Goal: Task Accomplishment & Management: Use online tool/utility

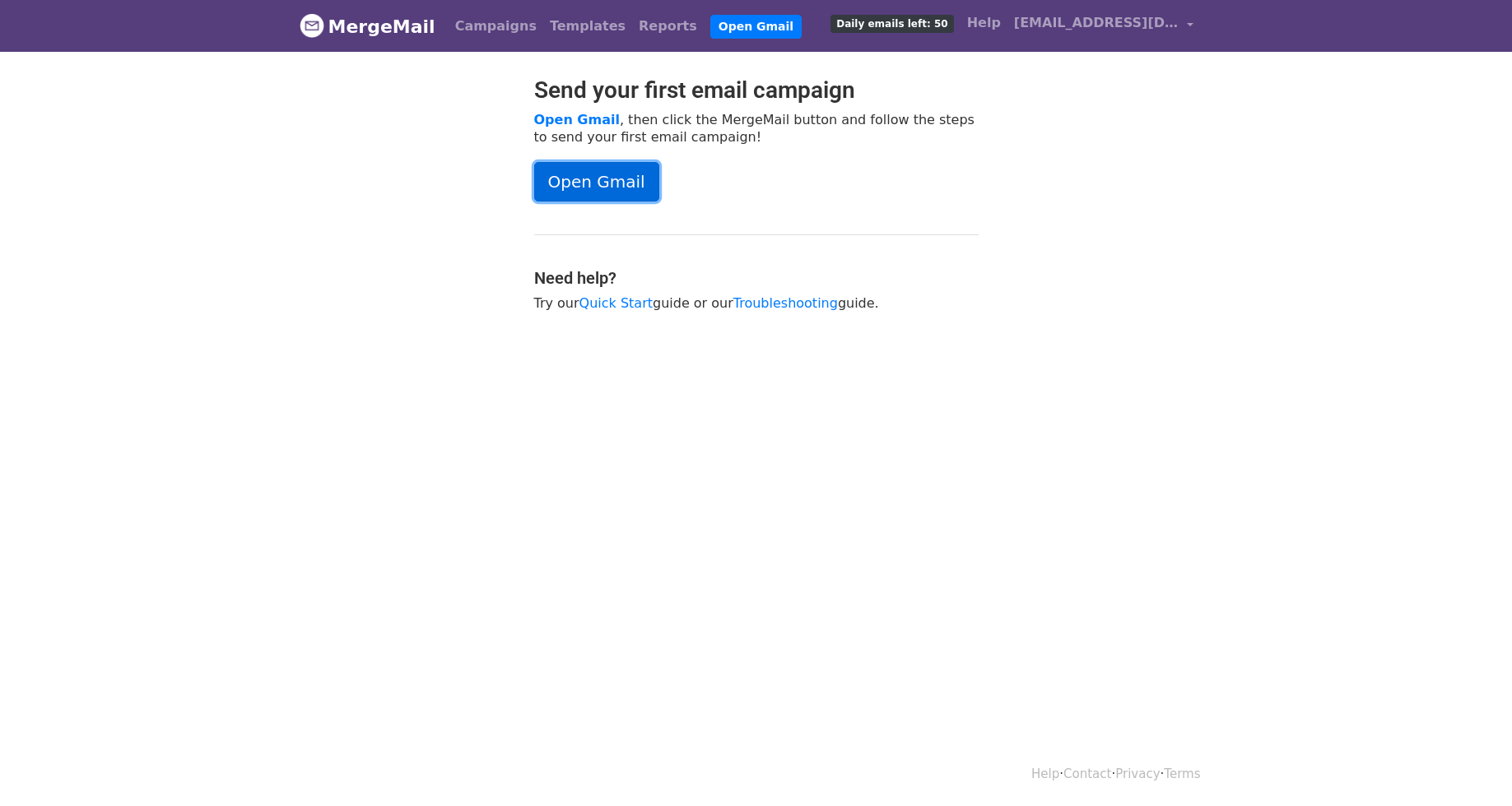
click at [601, 191] on link "Open Gmail" at bounding box center [597, 182] width 125 height 40
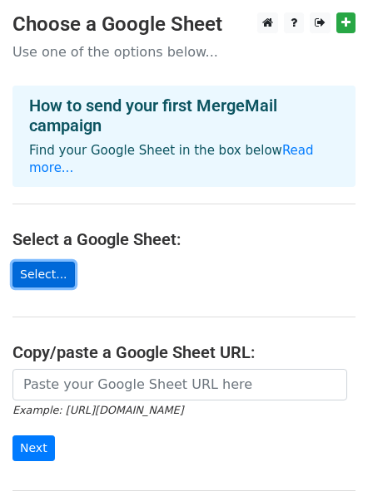
click at [53, 262] on link "Select..." at bounding box center [43, 275] width 62 height 26
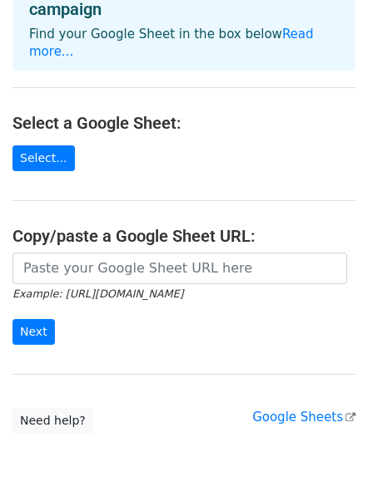
scroll to position [133, 0]
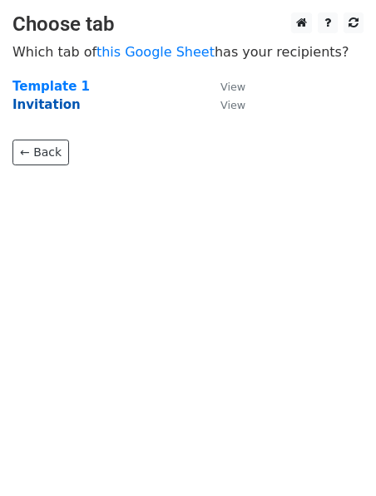
click at [32, 105] on strong "Invitation" at bounding box center [46, 104] width 68 height 15
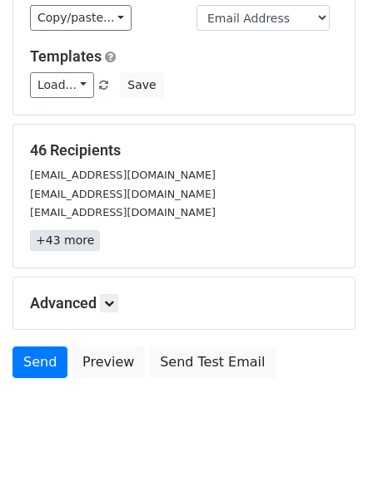
scroll to position [212, 0]
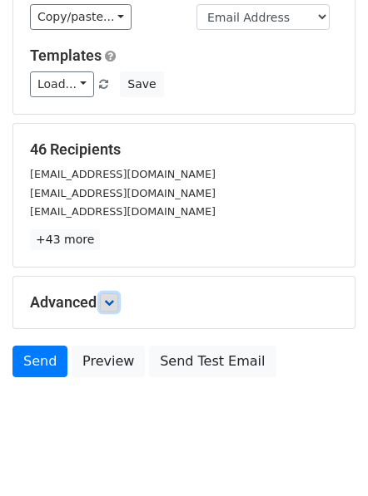
click at [111, 298] on icon at bounding box center [109, 303] width 10 height 10
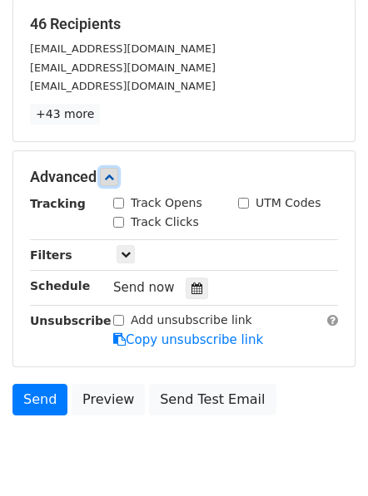
scroll to position [345, 0]
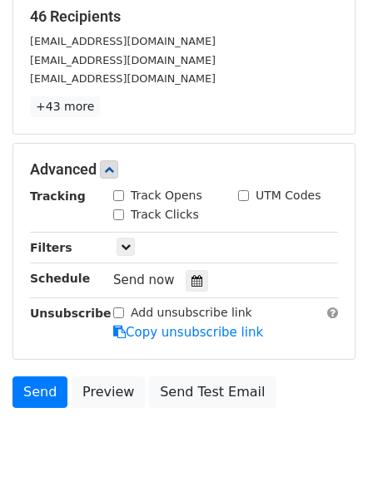
click at [165, 187] on label "Track Opens" at bounding box center [167, 195] width 72 height 17
click at [124, 190] on input "Track Opens" at bounding box center [118, 195] width 11 height 11
checkbox input "true"
click at [120, 210] on input "Track Clicks" at bounding box center [118, 215] width 11 height 11
checkbox input "true"
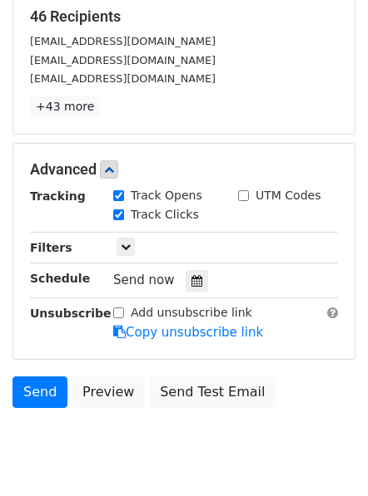
click at [151, 304] on label "Add unsubscribe link" at bounding box center [191, 312] width 121 height 17
click at [124, 308] on input "Add unsubscribe link" at bounding box center [118, 313] width 11 height 11
checkbox input "true"
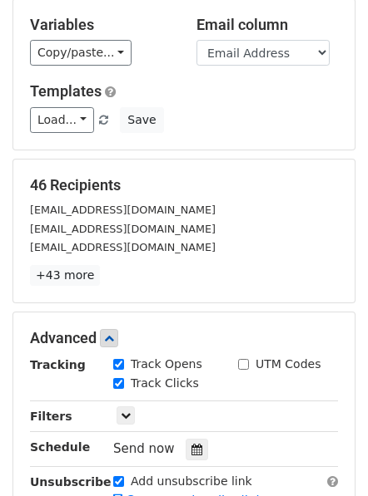
scroll to position [175, 0]
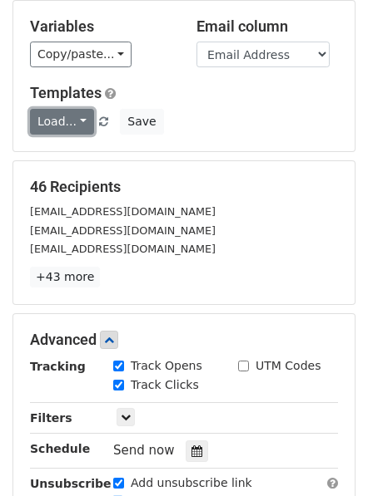
click at [75, 109] on link "Load..." at bounding box center [62, 122] width 64 height 26
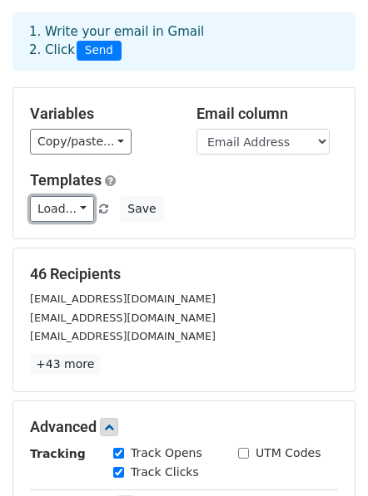
scroll to position [0, 0]
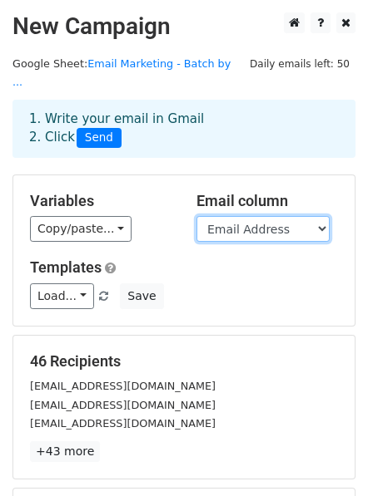
click at [302, 216] on select "Name Email Address" at bounding box center [262, 229] width 133 height 26
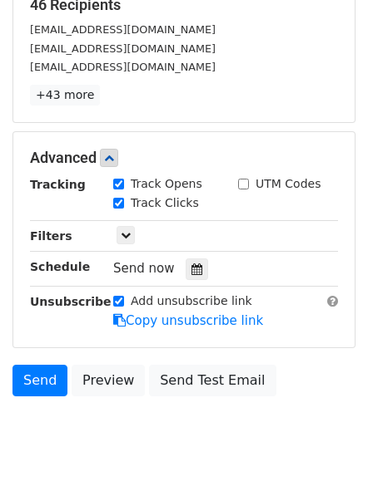
scroll to position [374, 0]
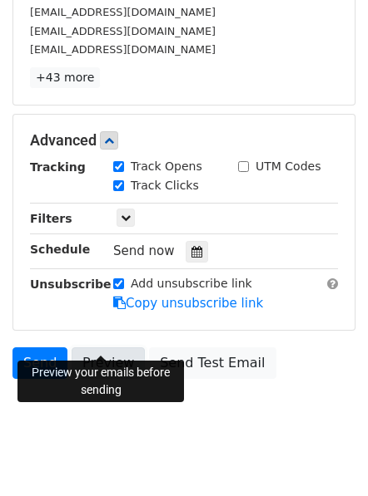
click at [116, 348] on link "Preview" at bounding box center [108, 364] width 73 height 32
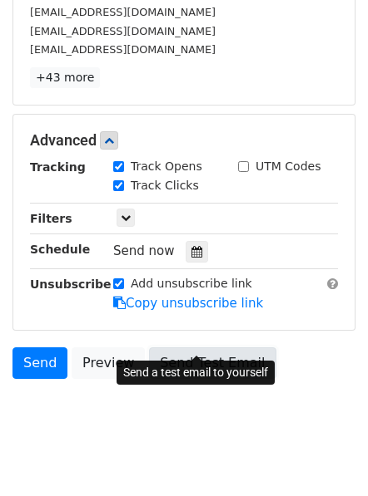
click at [217, 348] on link "Send Test Email" at bounding box center [212, 364] width 126 height 32
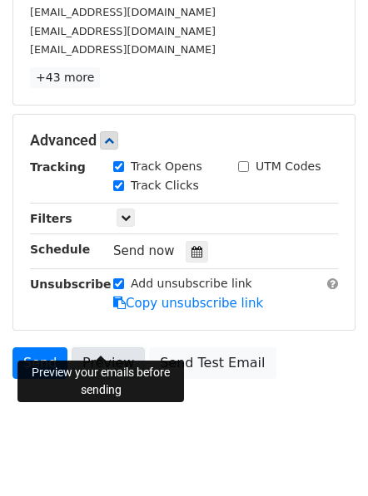
click at [98, 348] on link "Preview" at bounding box center [108, 364] width 73 height 32
click at [91, 349] on link "Preview" at bounding box center [108, 364] width 73 height 32
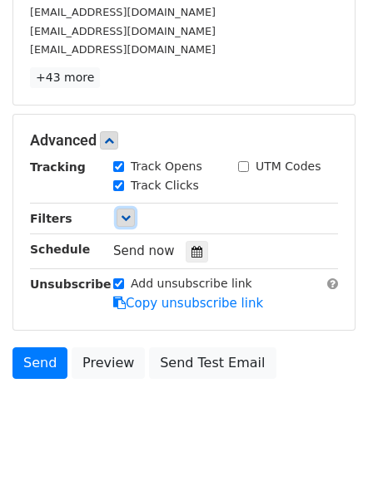
click at [128, 213] on icon at bounding box center [126, 218] width 10 height 10
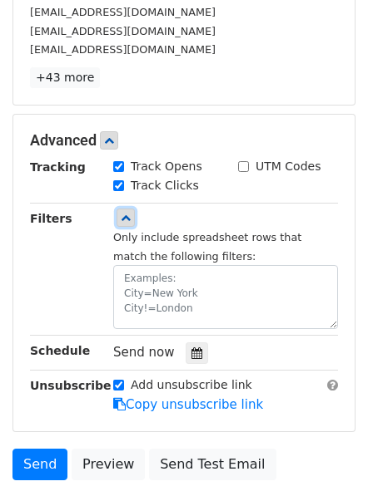
click at [128, 213] on icon at bounding box center [126, 218] width 10 height 10
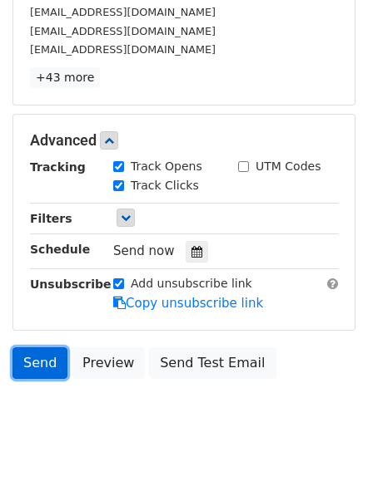
click at [44, 348] on link "Send" at bounding box center [39, 364] width 55 height 32
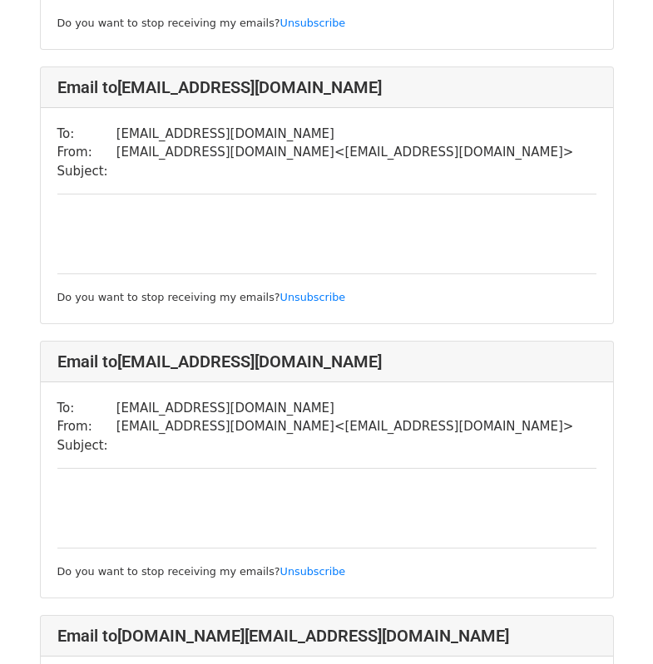
scroll to position [898, 0]
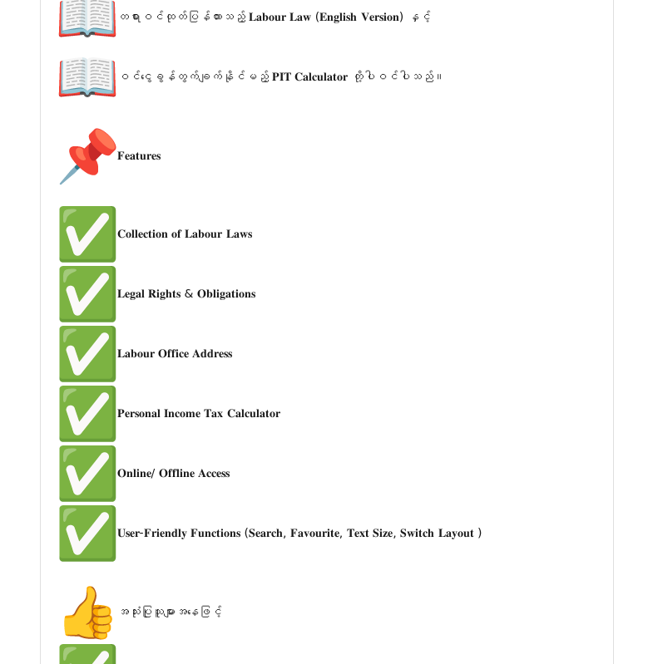
scroll to position [5488, 0]
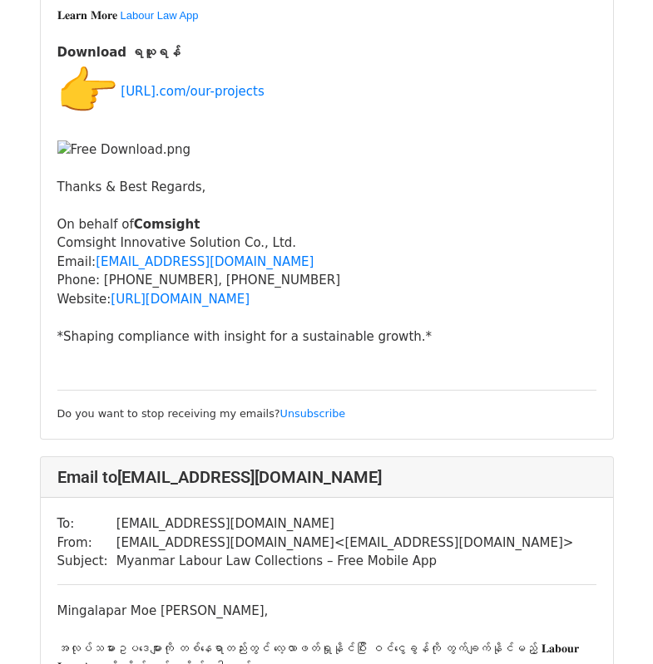
scroll to position [8382, 0]
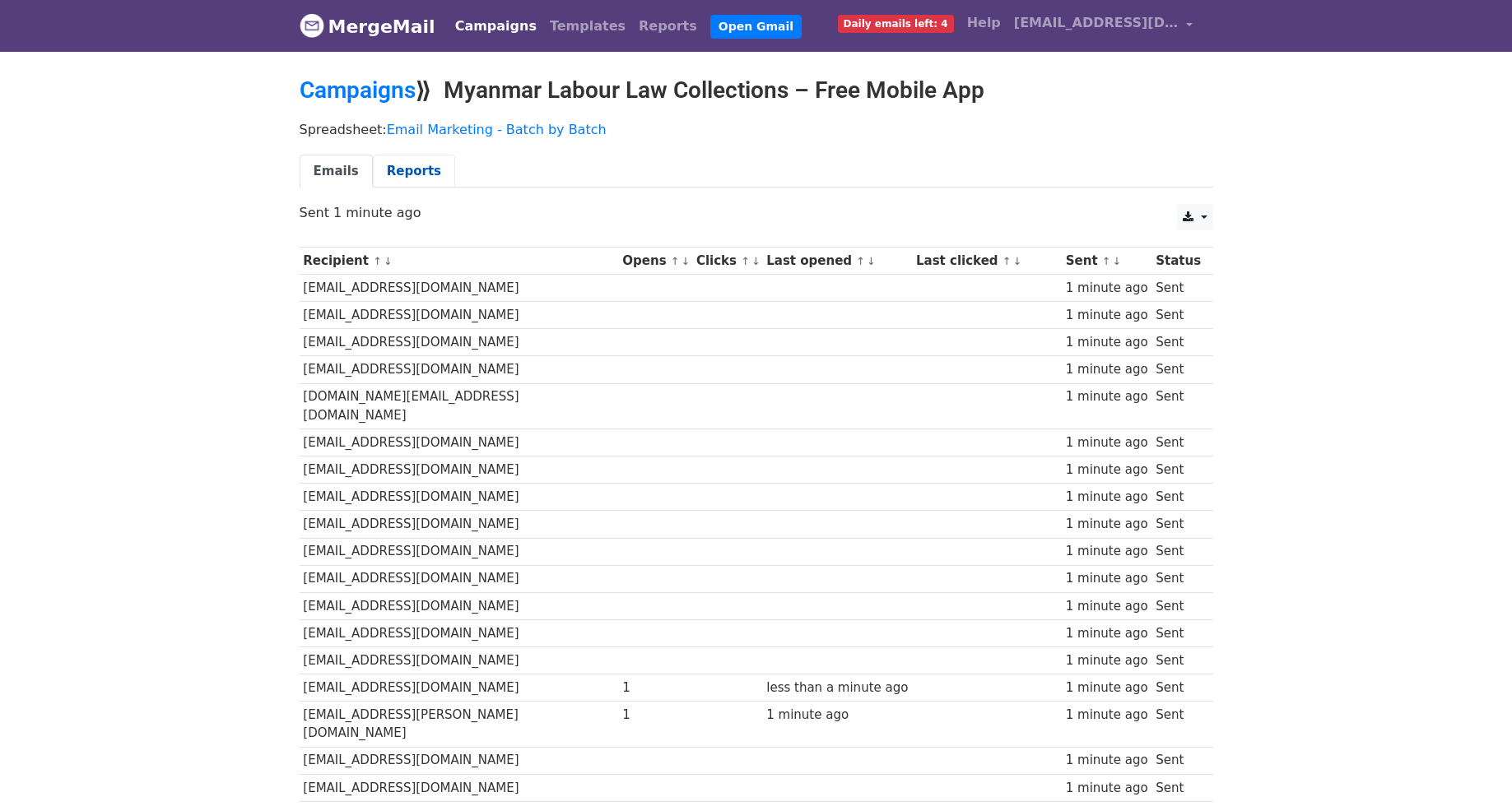
click at [418, 165] on link "Reports" at bounding box center [414, 171] width 82 height 34
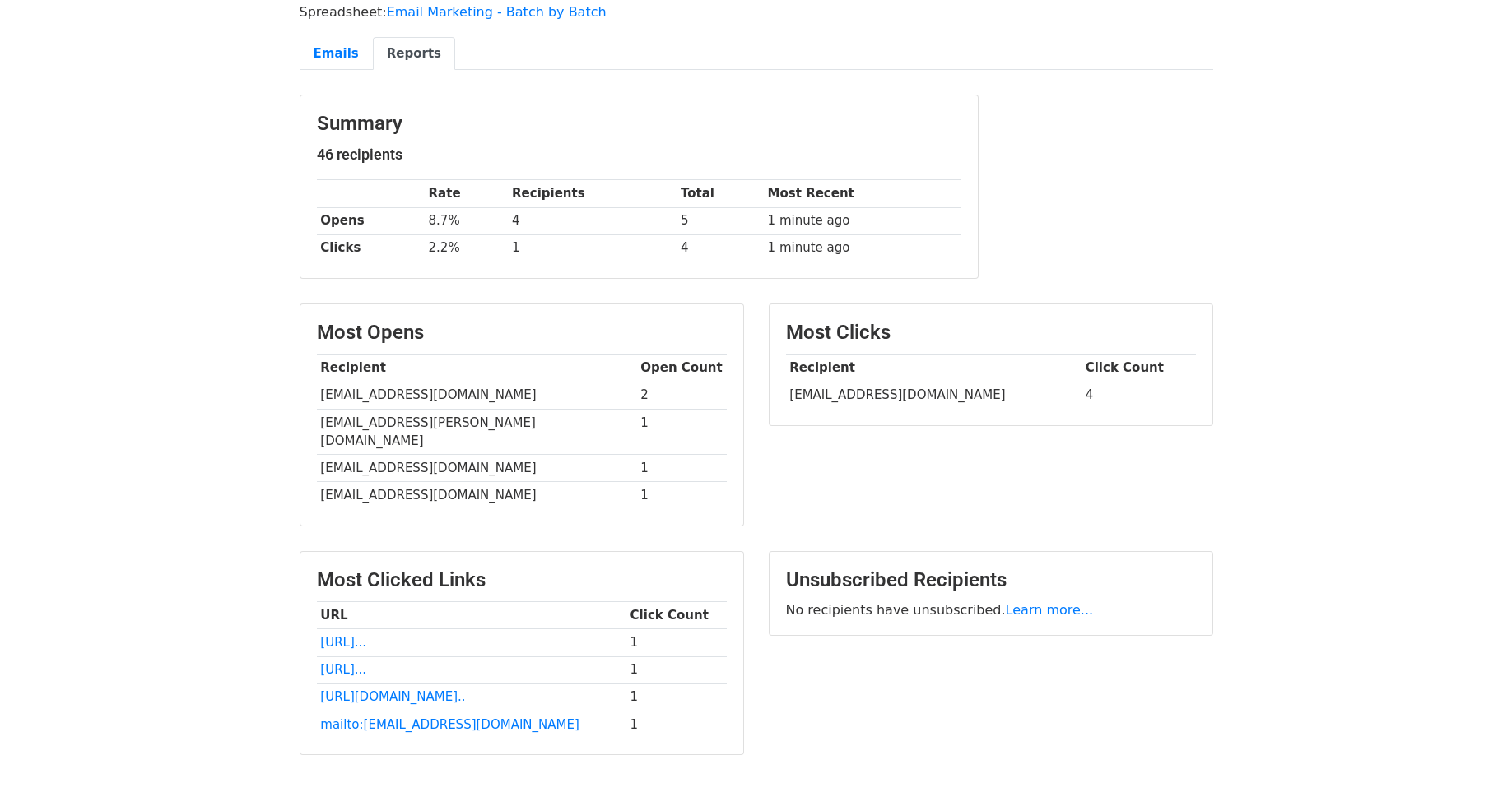
scroll to position [198, 0]
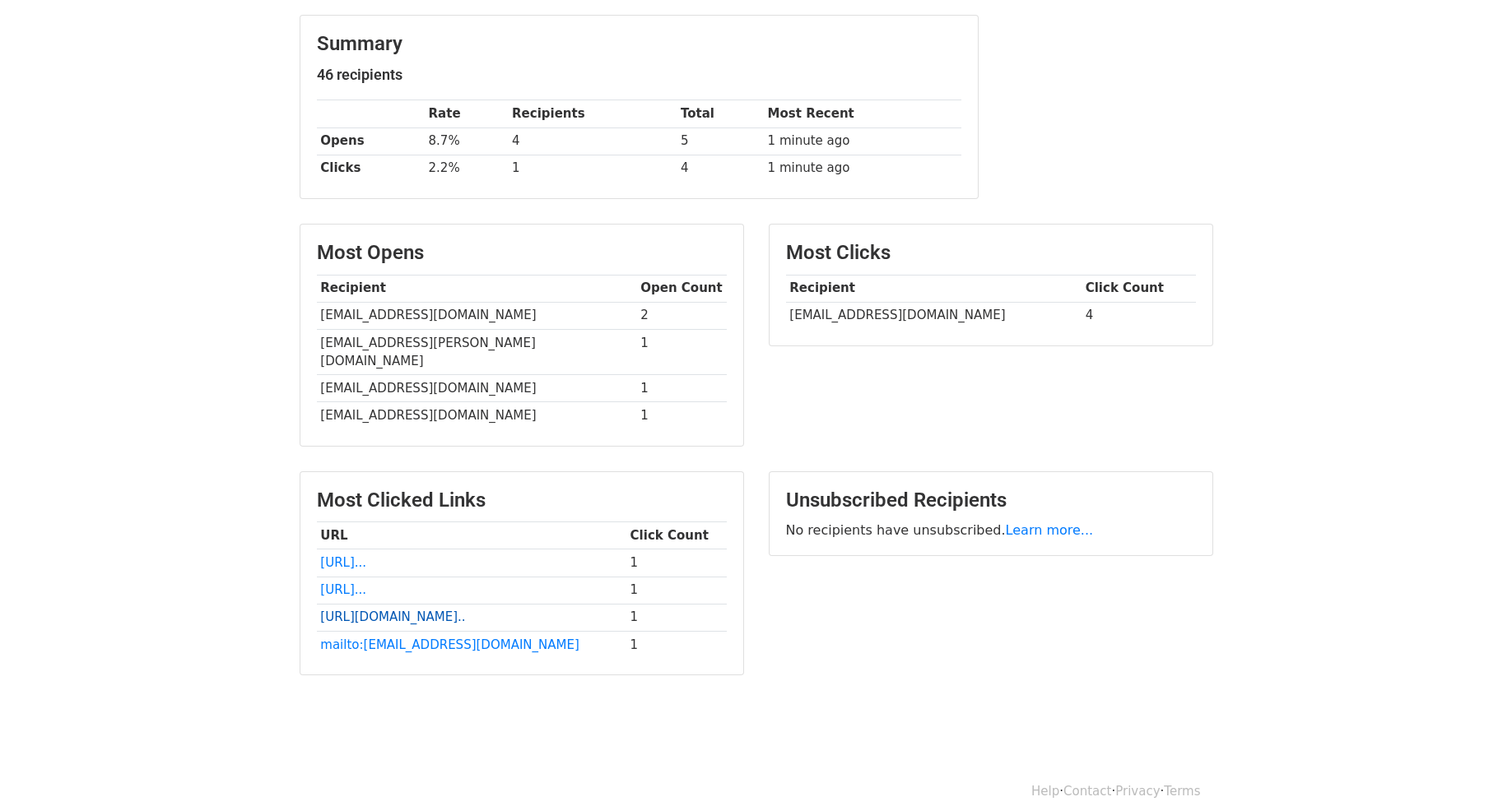
click at [413, 609] on link "[URL][DOMAIN_NAME].." at bounding box center [392, 616] width 144 height 15
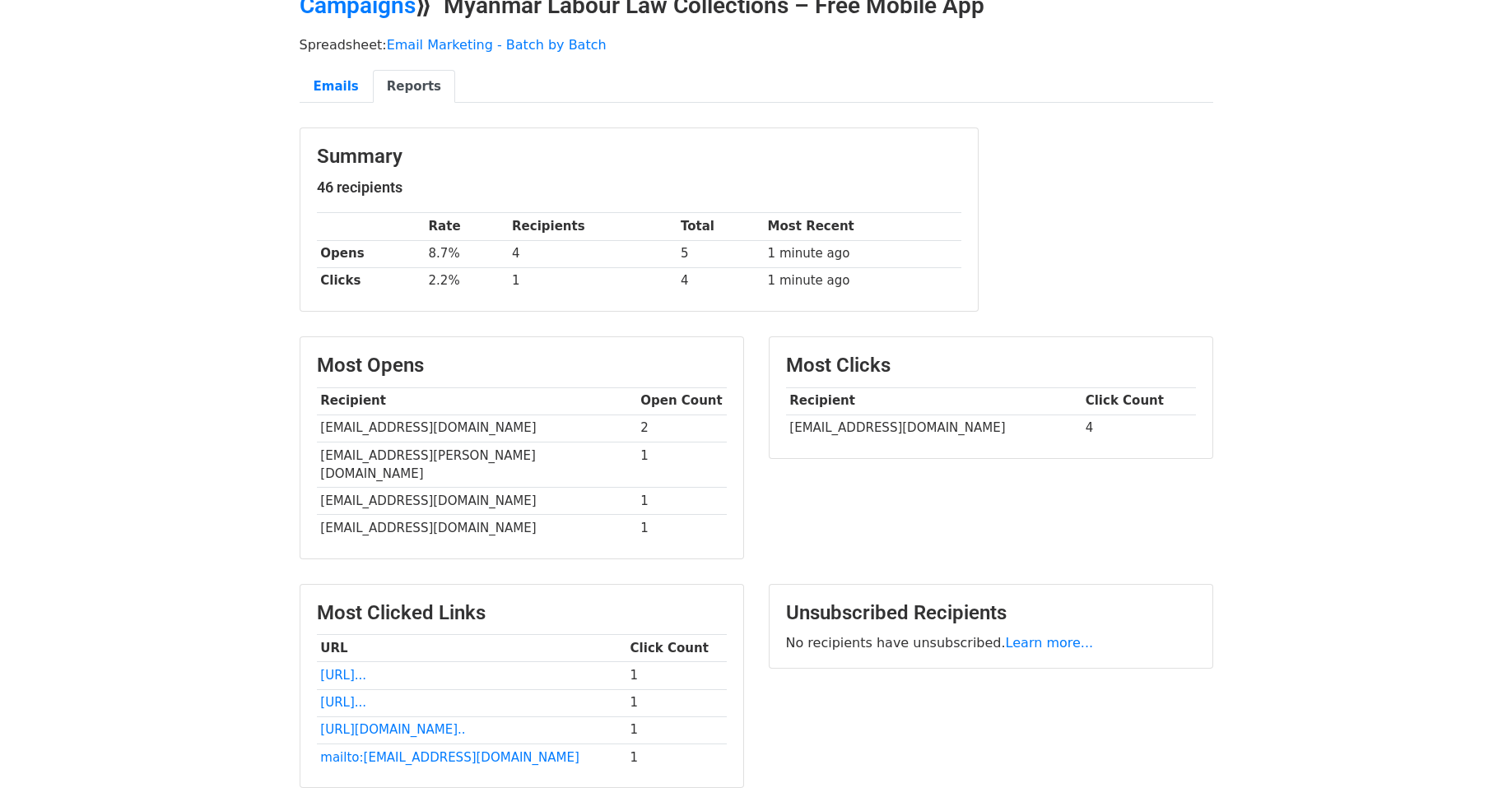
scroll to position [0, 0]
